Goal: Task Accomplishment & Management: Manage account settings

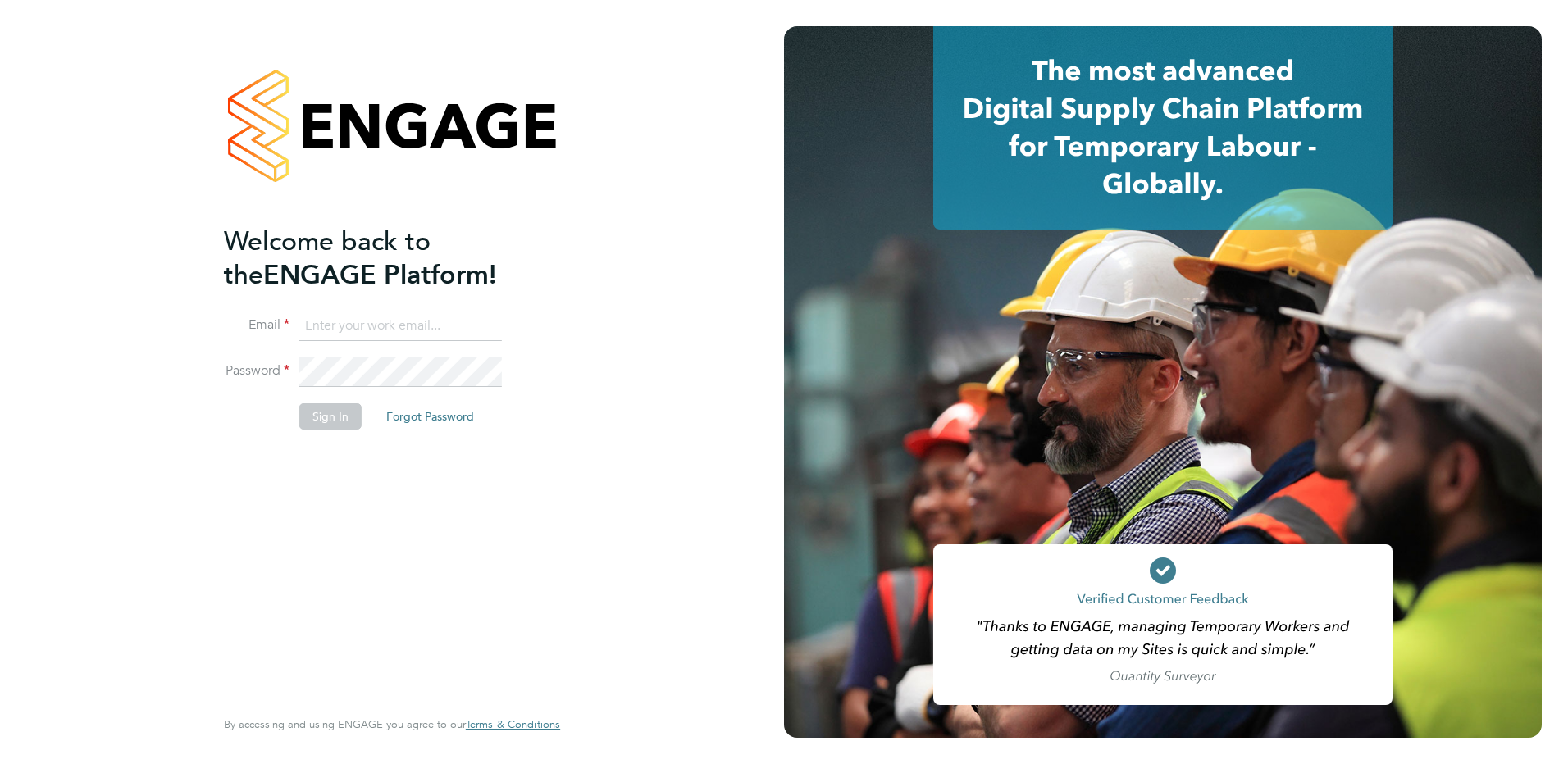
type input "[EMAIL_ADDRESS][DOMAIN_NAME]"
click at [317, 415] on button "Sign In" at bounding box center [330, 417] width 62 height 26
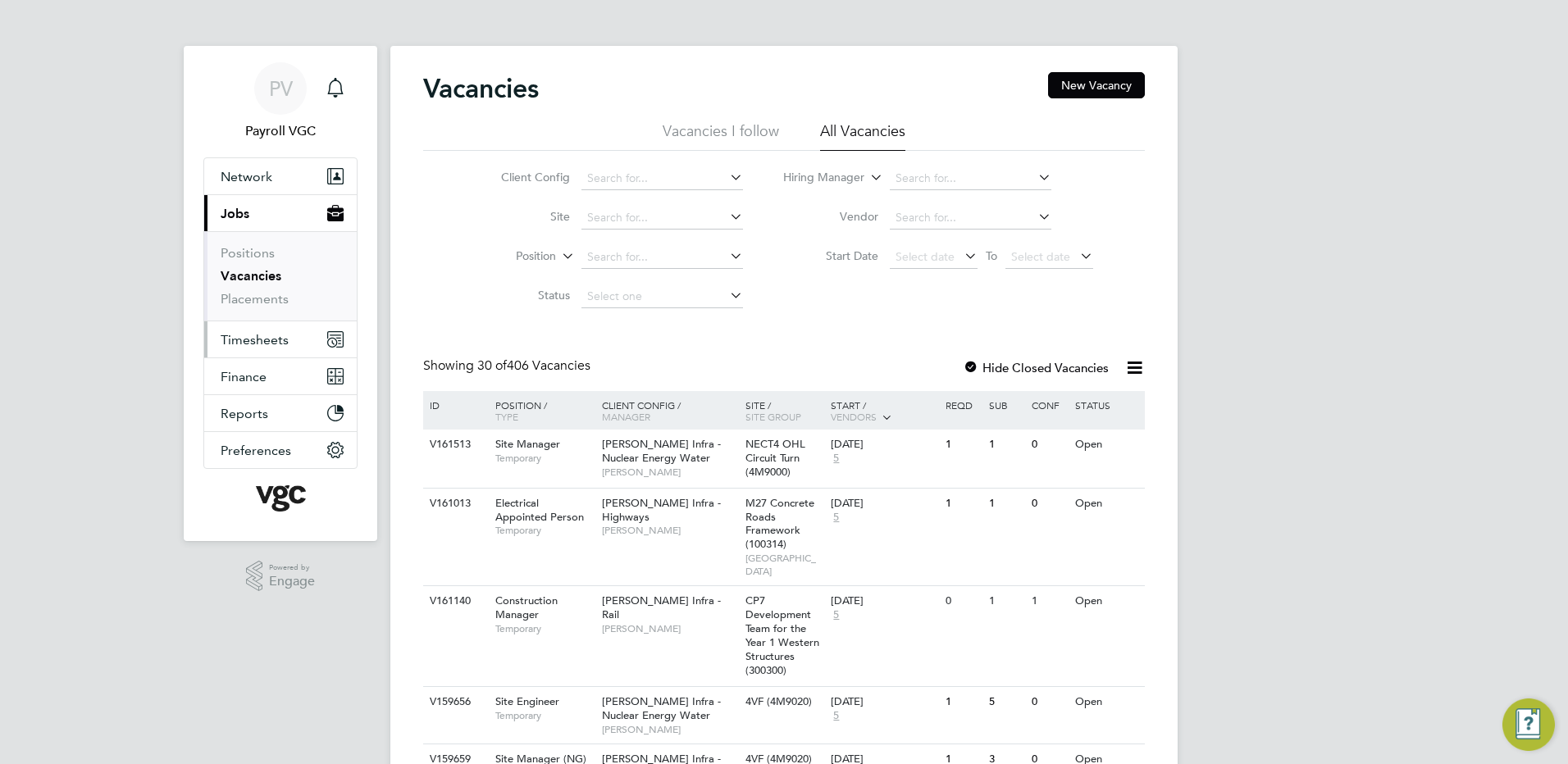
click at [247, 340] on span "Timesheets" at bounding box center [254, 340] width 68 height 16
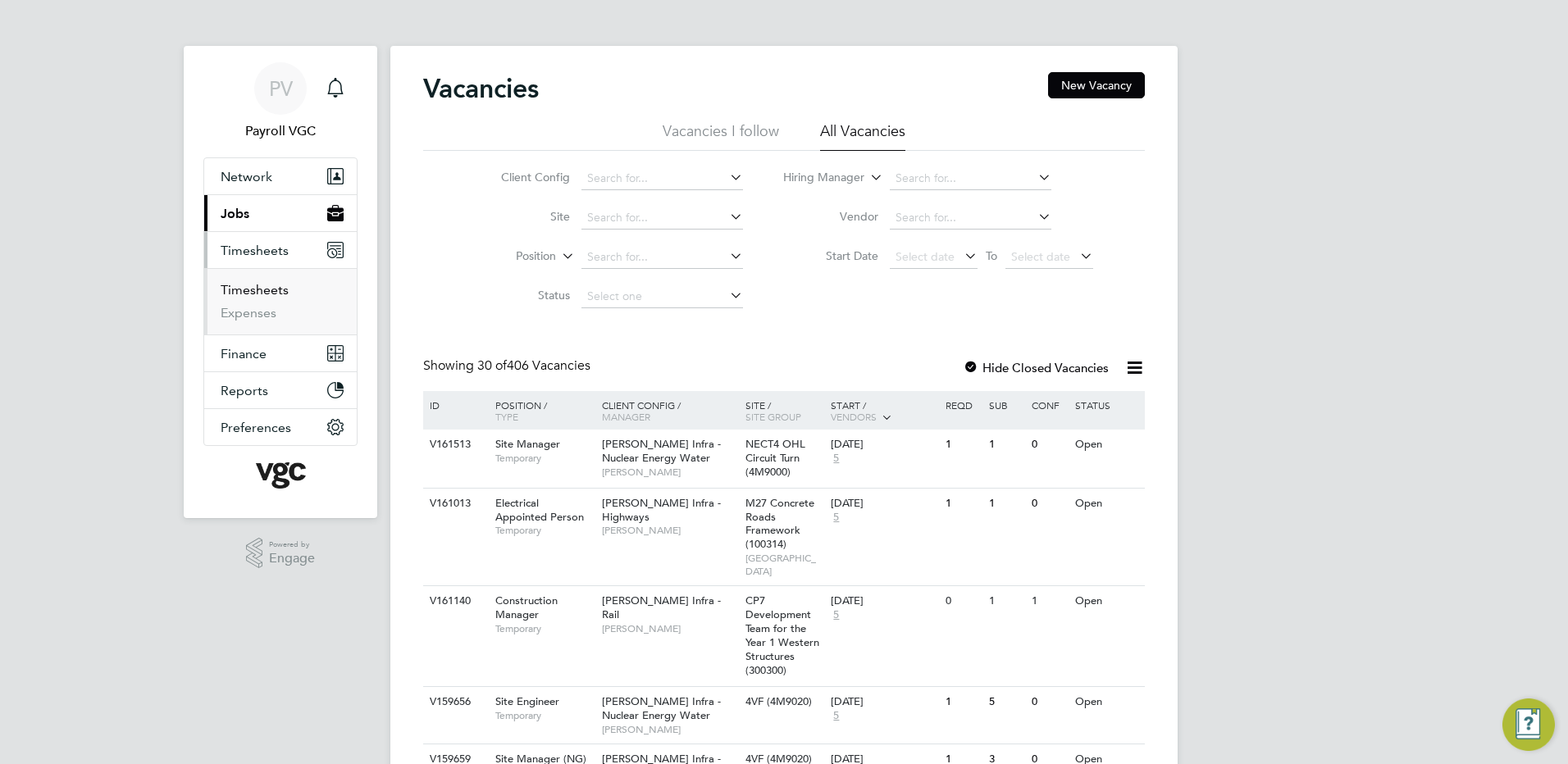
click at [247, 287] on link "Timesheets" at bounding box center [254, 290] width 68 height 16
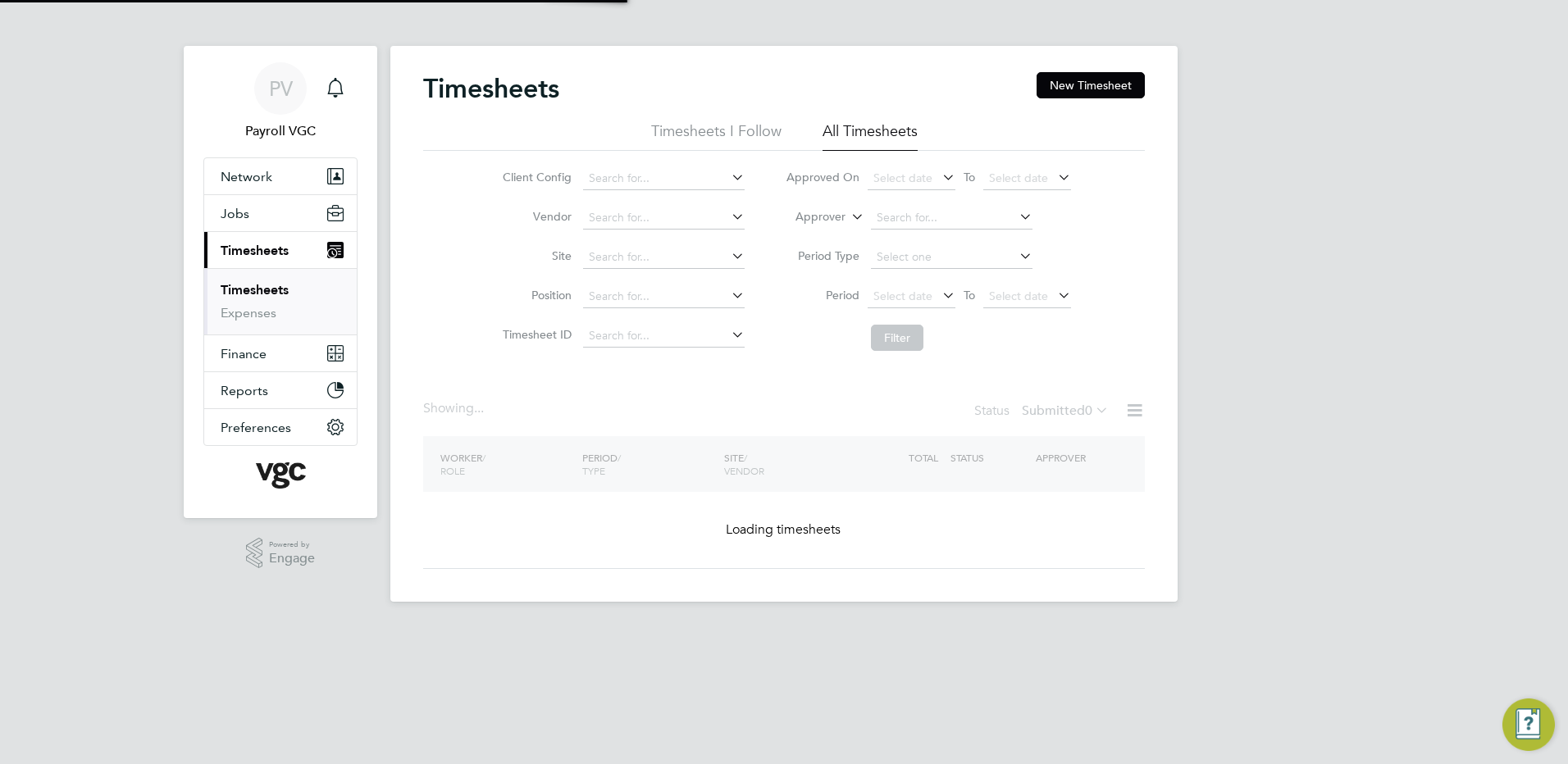
click at [833, 211] on label "Approver" at bounding box center [809, 217] width 74 height 17
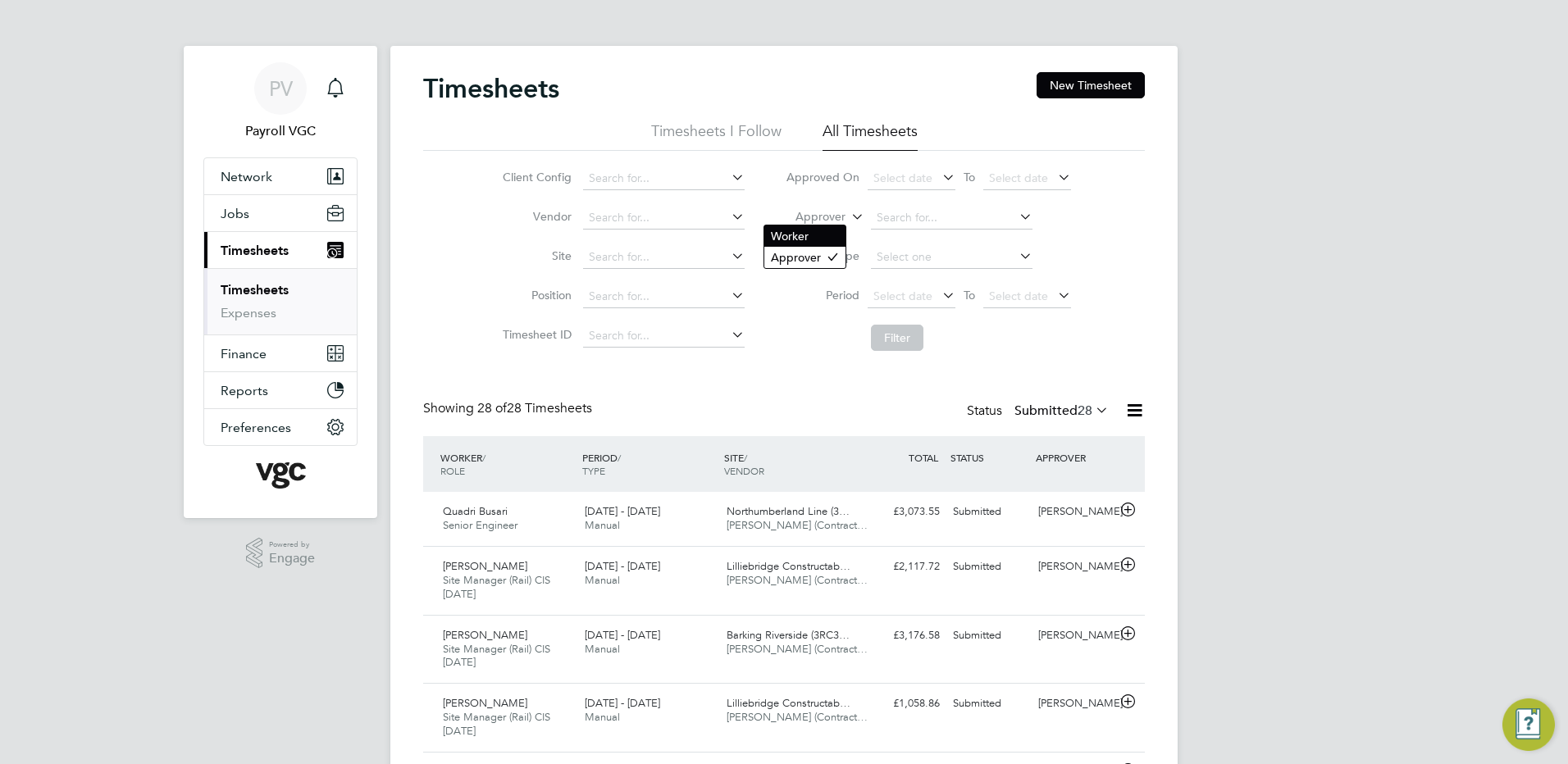
click at [810, 239] on li "Worker" at bounding box center [805, 236] width 81 height 21
click at [916, 224] on input at bounding box center [952, 218] width 162 height 23
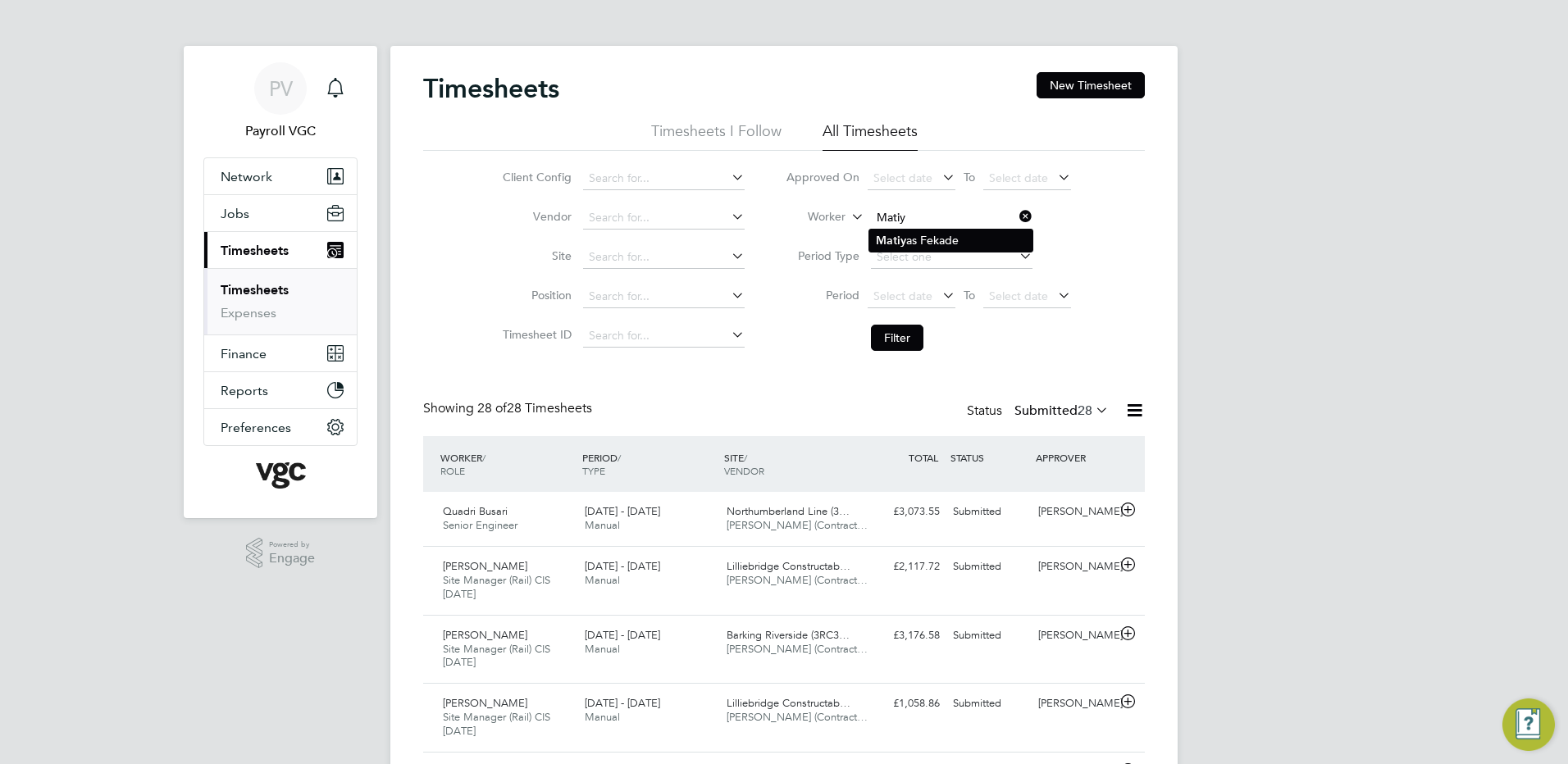
click at [937, 235] on li "Matiy as Fekade" at bounding box center [952, 240] width 164 height 22
type input "Matiyas Fekade"
click at [899, 331] on button "Filter" at bounding box center [897, 338] width 53 height 26
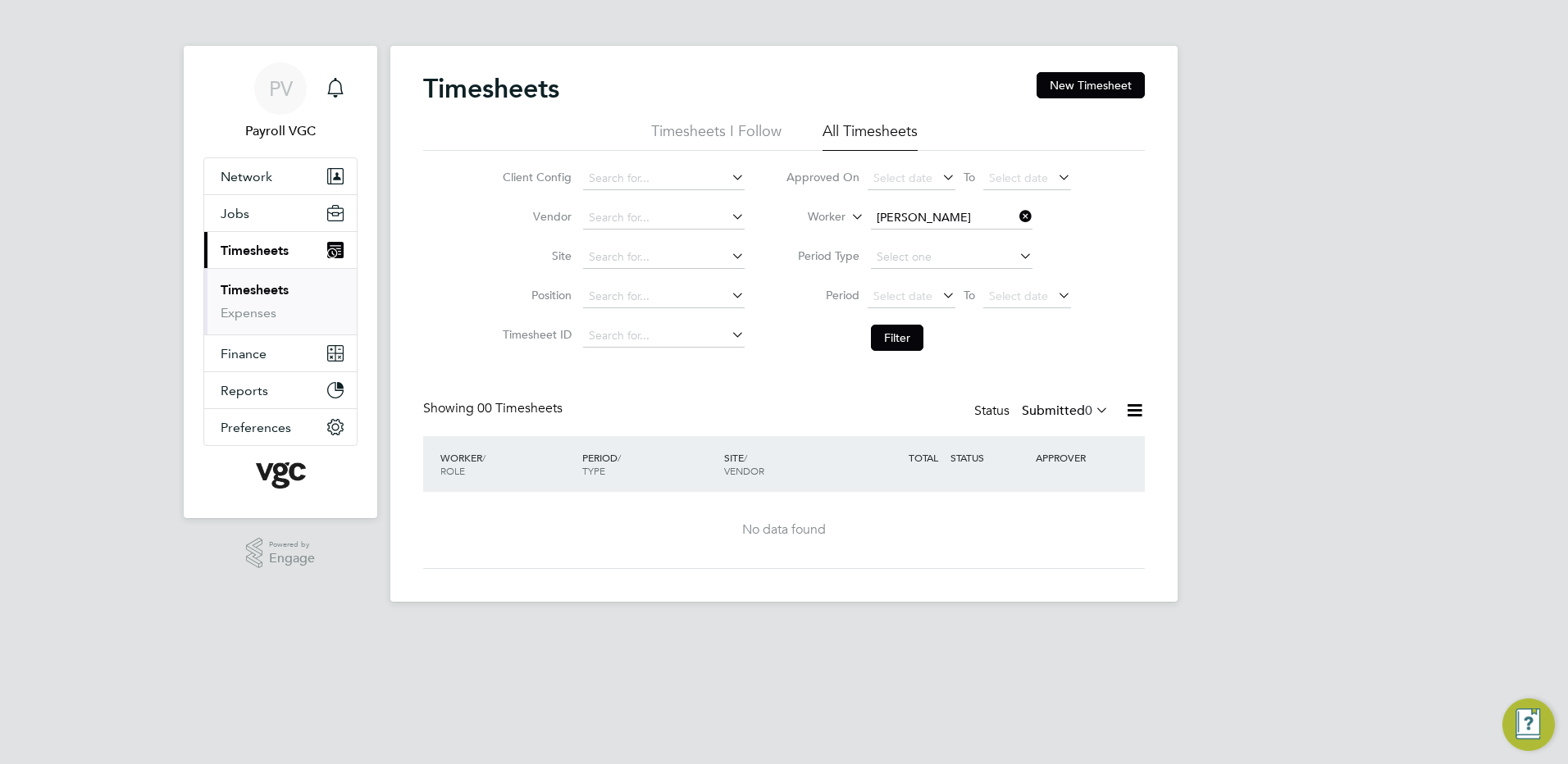
click at [1071, 411] on label "Submitted 0" at bounding box center [1065, 411] width 87 height 17
click at [1090, 502] on li "Approved" at bounding box center [1056, 509] width 76 height 23
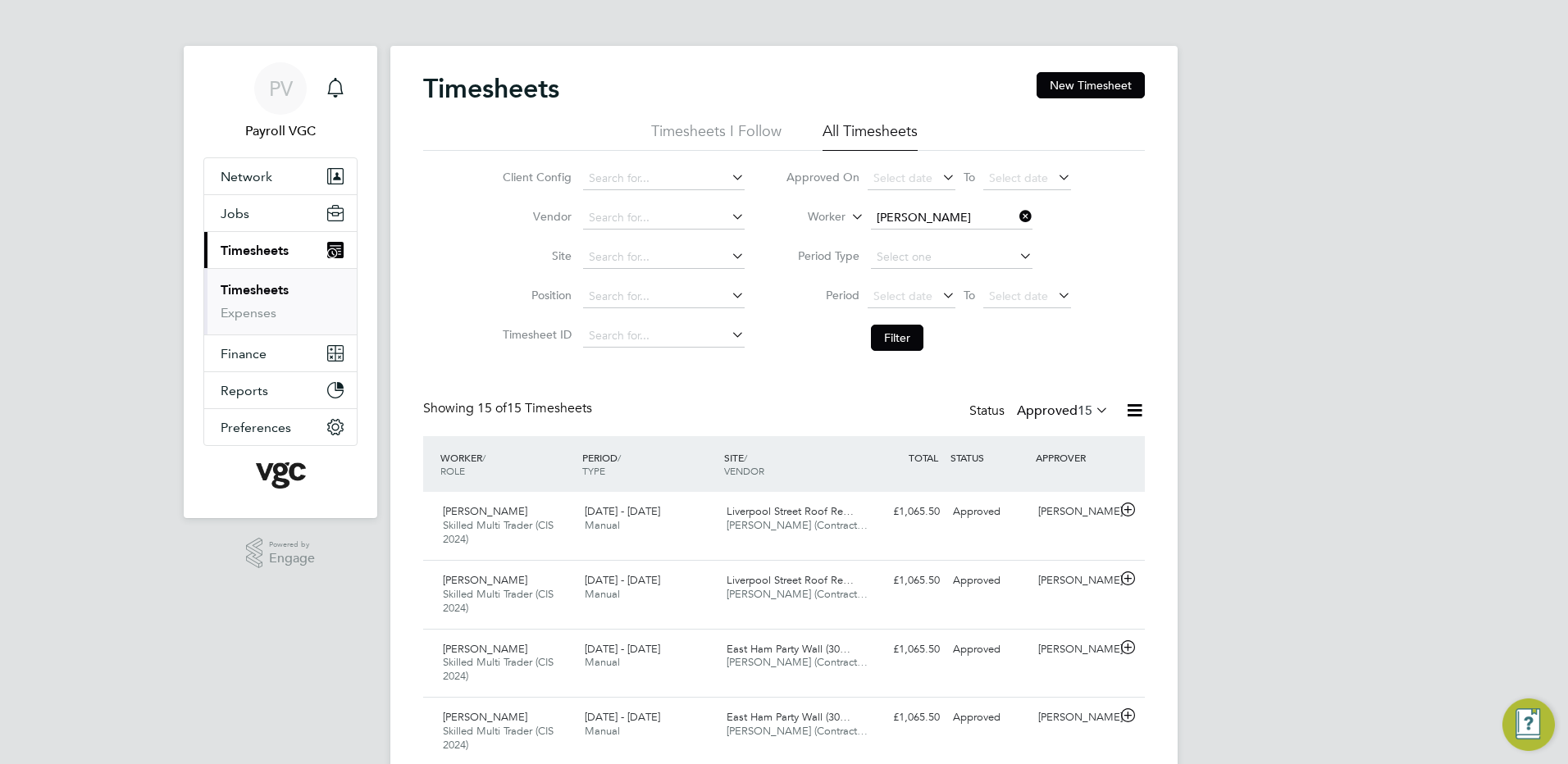
click at [1134, 411] on icon at bounding box center [1134, 410] width 20 height 20
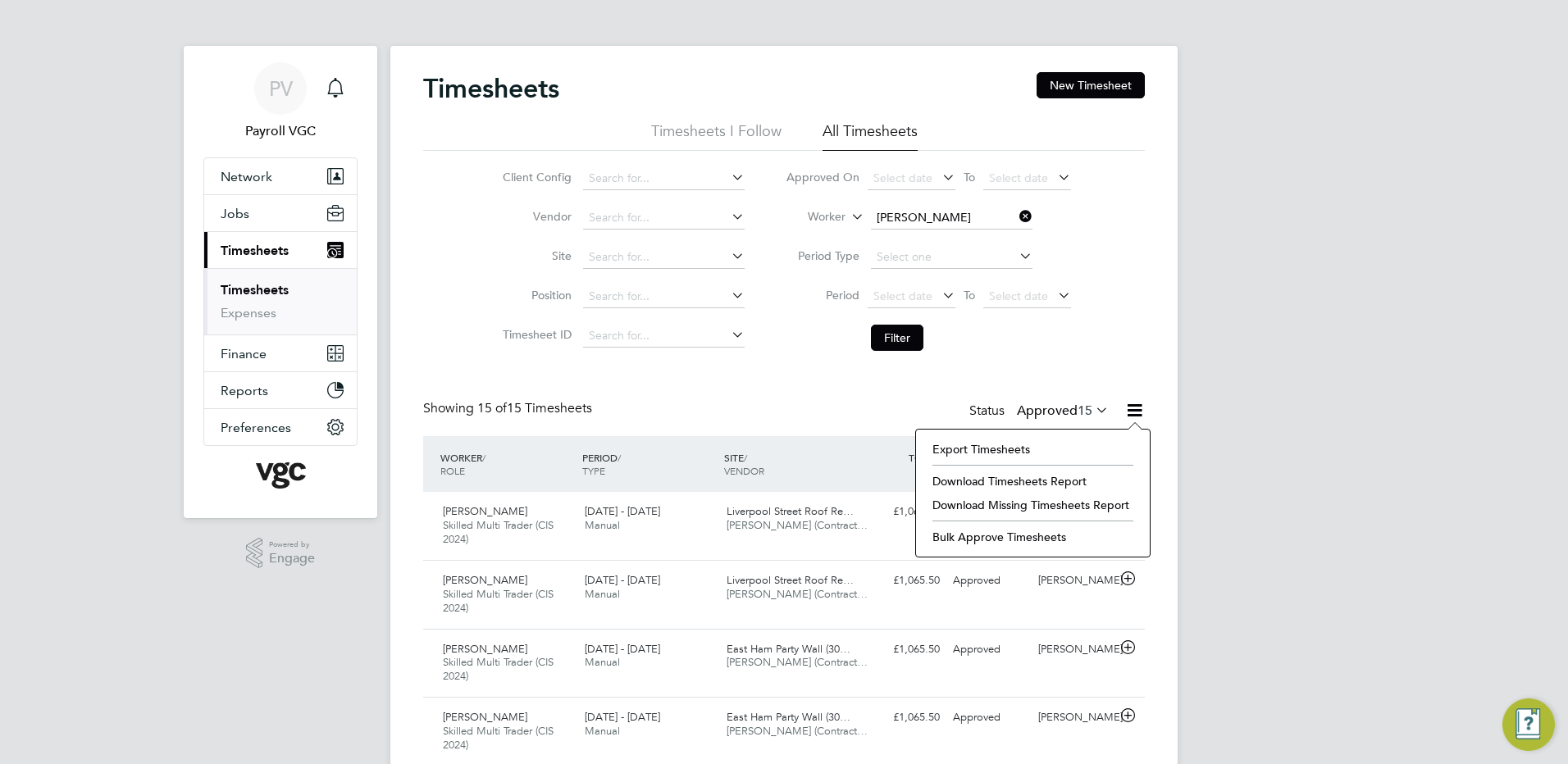
click at [1052, 444] on li "Export Timesheets" at bounding box center [1032, 449] width 217 height 23
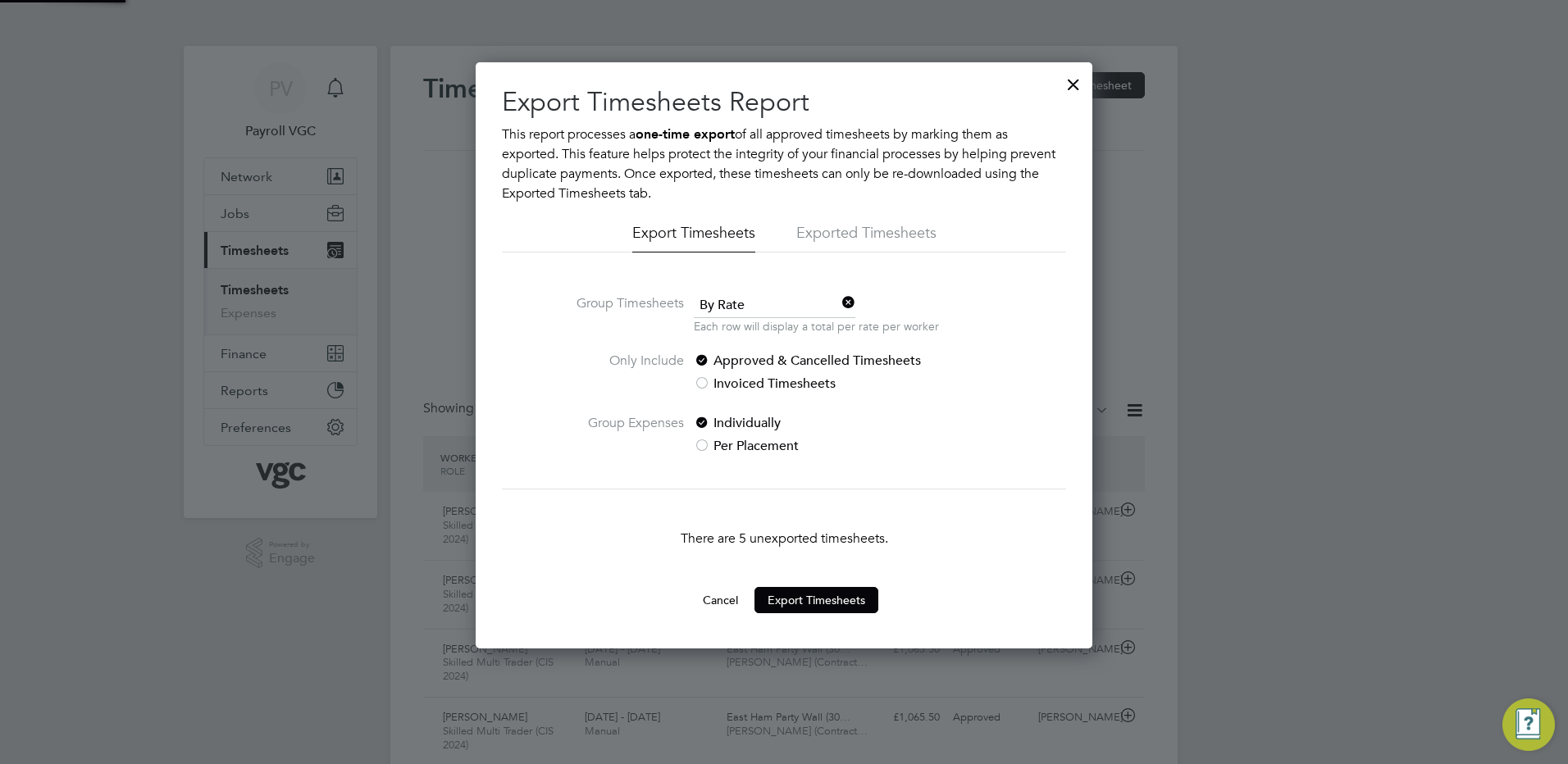
scroll to position [8, 8]
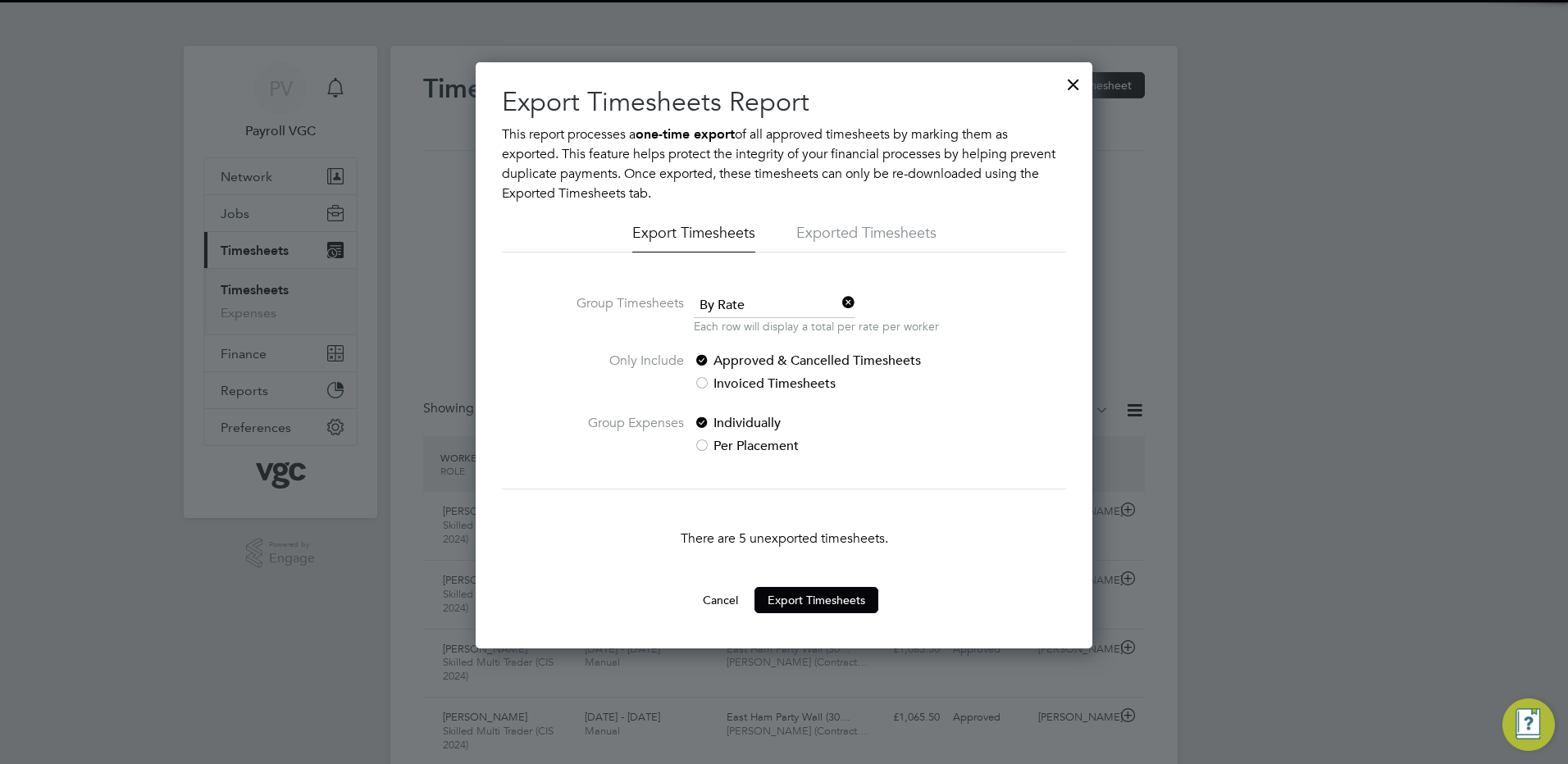
click at [771, 307] on span "By Rate" at bounding box center [775, 306] width 162 height 25
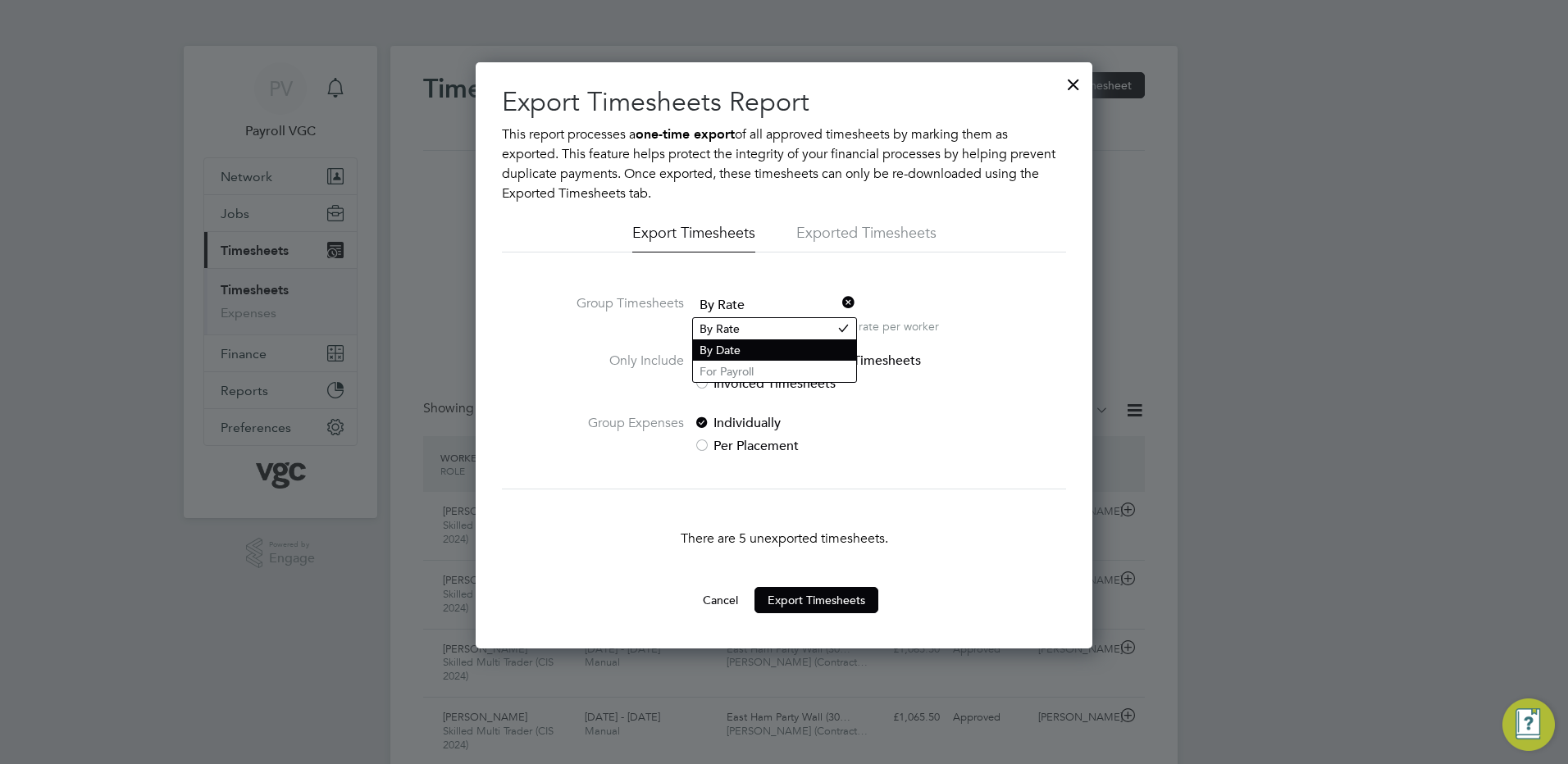
click at [766, 351] on li "By Date" at bounding box center [775, 350] width 164 height 21
click at [740, 600] on button "Cancel" at bounding box center [720, 600] width 62 height 26
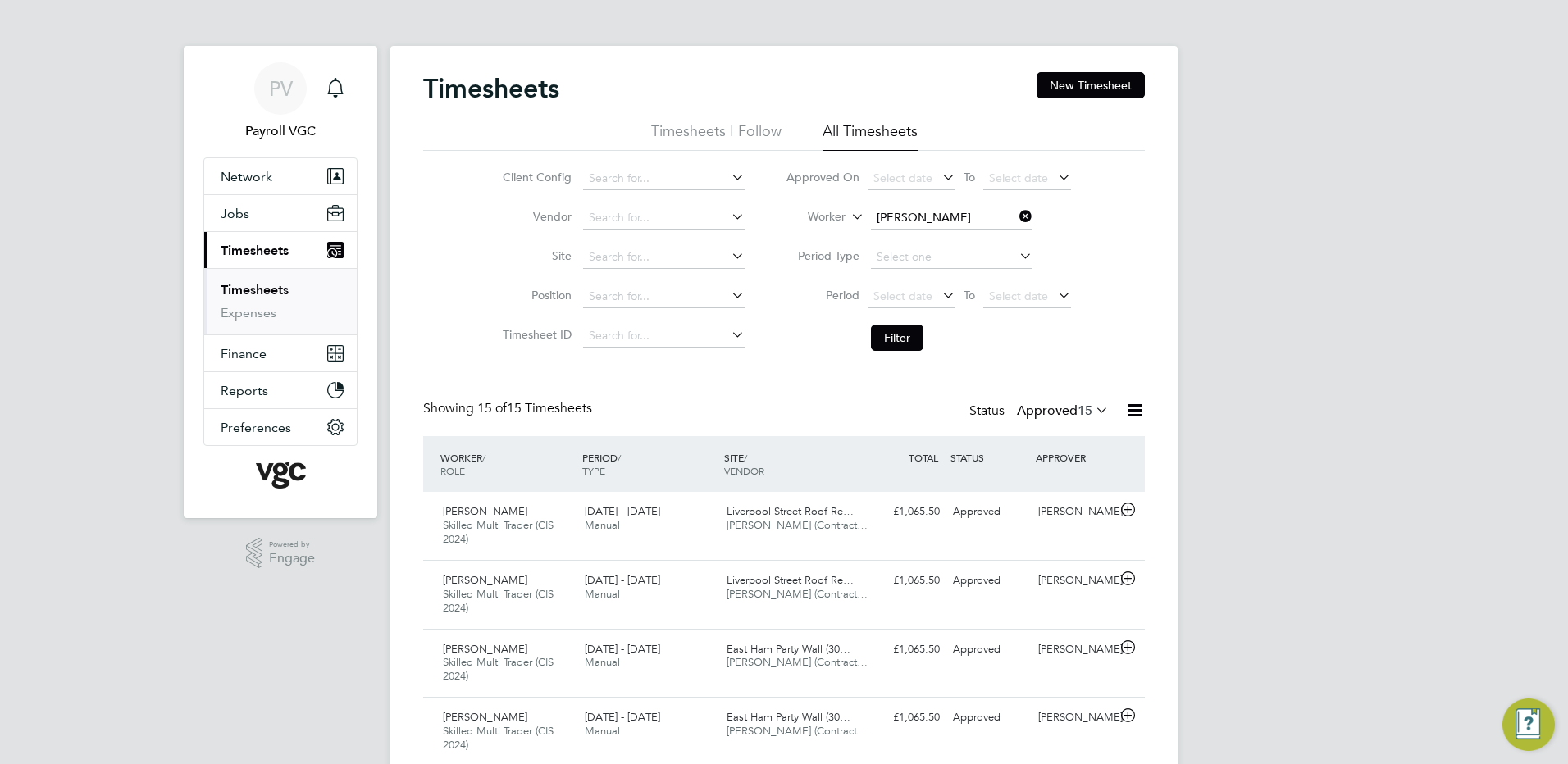
scroll to position [55, 142]
click at [1015, 222] on li "Worker Matiyas Fekade" at bounding box center [928, 218] width 326 height 40
click at [1016, 215] on icon at bounding box center [1016, 216] width 0 height 23
click at [1077, 408] on span "15" at bounding box center [1084, 411] width 15 height 17
